Goal: Information Seeking & Learning: Learn about a topic

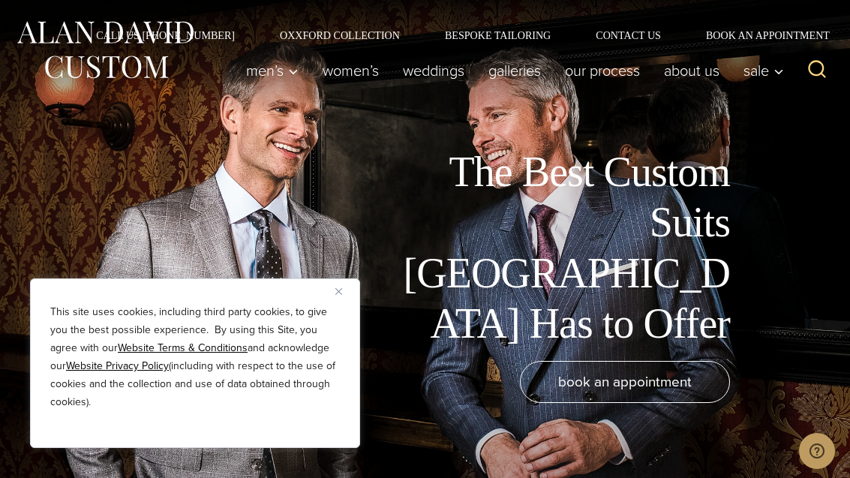
click at [247, 342] on u "Website Terms & Conditions" at bounding box center [183, 348] width 130 height 16
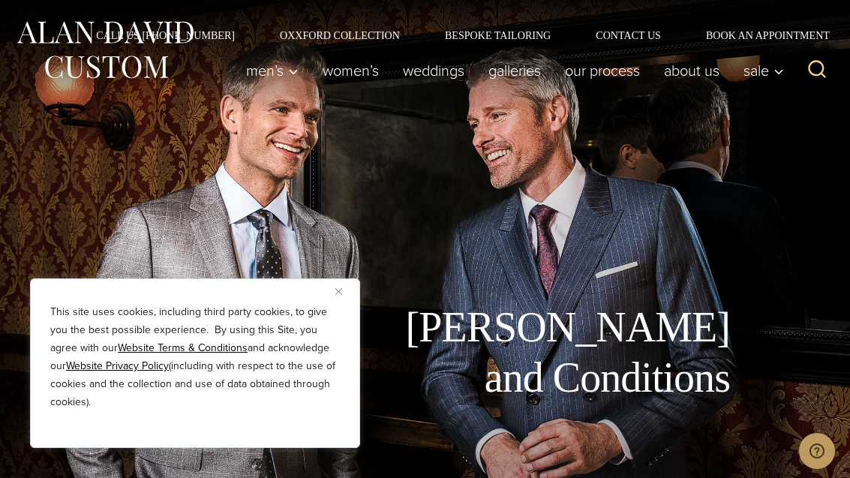
click at [340, 290] on img "Close" at bounding box center [339, 291] width 7 height 7
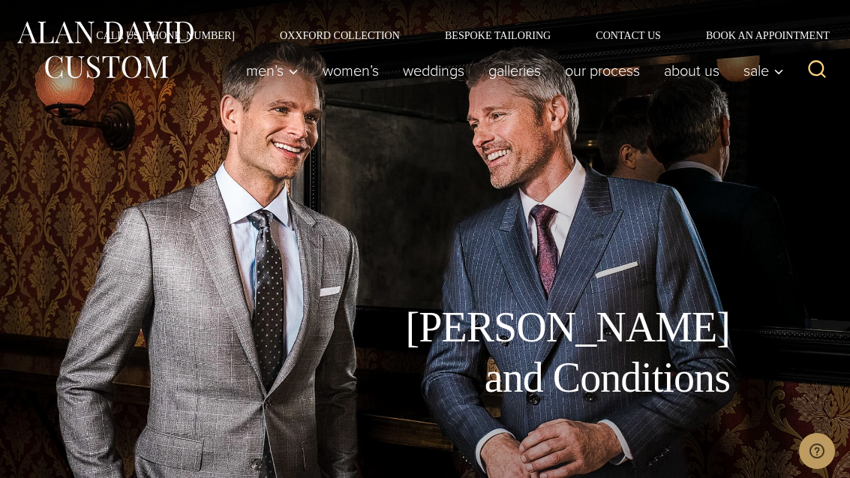
click at [472, 30] on link "Bespoke Tailoring" at bounding box center [498, 35] width 151 height 11
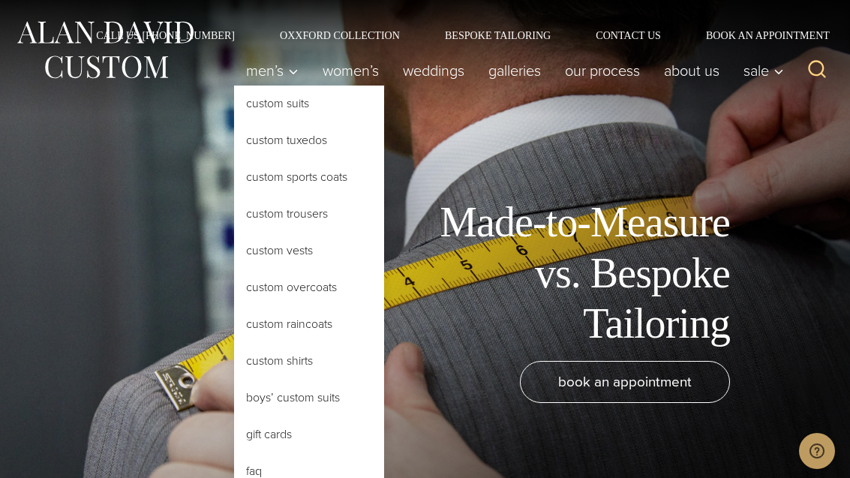
click at [261, 95] on link "Custom Suits" at bounding box center [309, 104] width 150 height 36
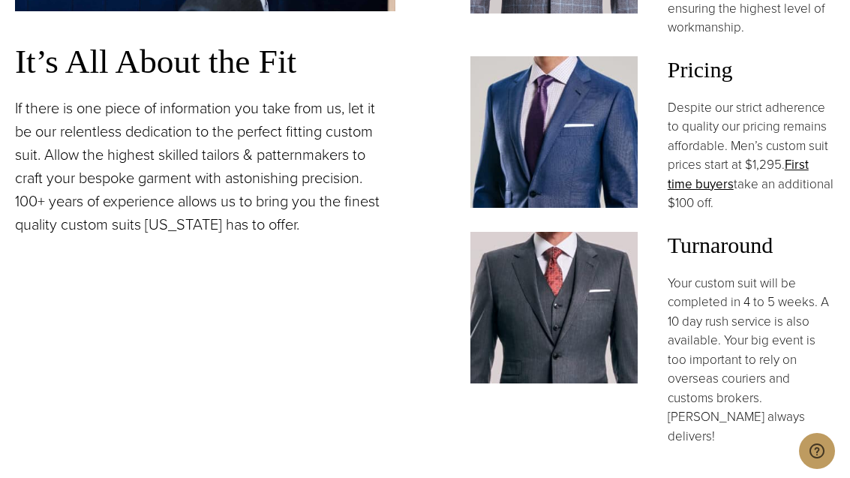
scroll to position [1269, 0]
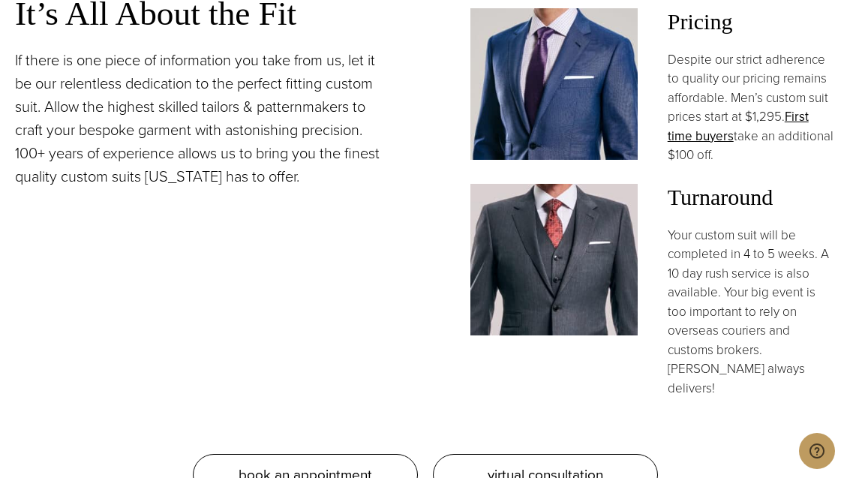
click at [268, 72] on p "If there is one piece of information you take from us, let it be our relentless…" at bounding box center [205, 119] width 381 height 140
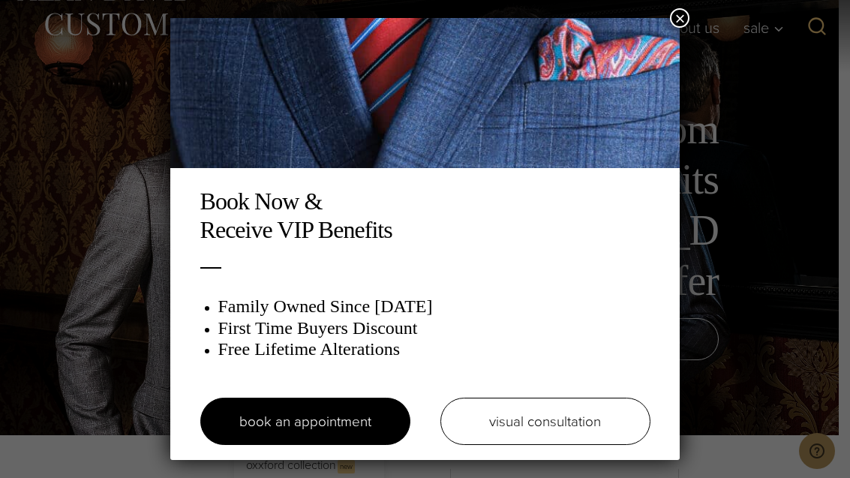
scroll to position [42, 0]
